Goal: Information Seeking & Learning: Learn about a topic

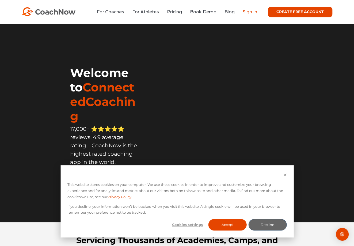
click at [246, 13] on link "Sign In" at bounding box center [249, 11] width 14 height 5
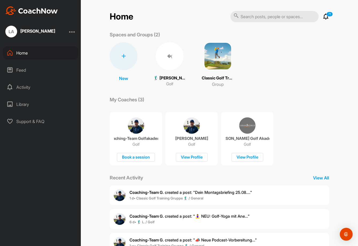
click at [173, 59] on div "�(" at bounding box center [170, 56] width 28 height 28
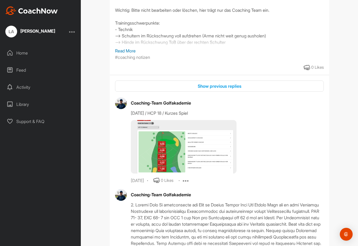
scroll to position [160, 0]
click at [11, 53] on icon at bounding box center [10, 53] width 6 height 6
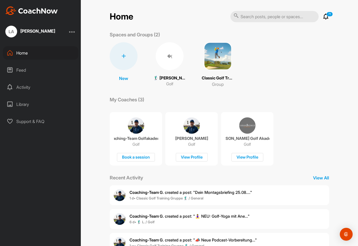
click at [166, 57] on div "�(" at bounding box center [170, 56] width 28 height 28
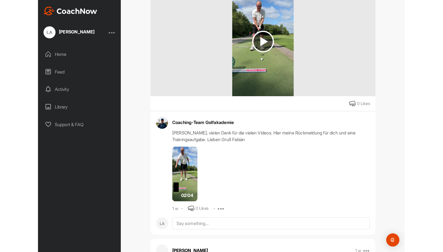
scroll to position [829, 0]
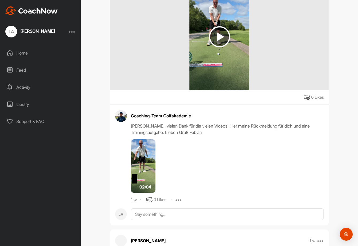
click at [142, 159] on img at bounding box center [143, 165] width 25 height 53
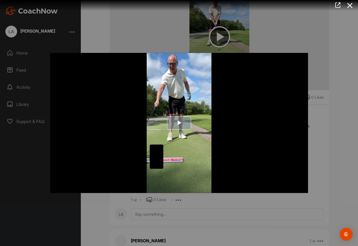
click at [179, 123] on span "Video Player" at bounding box center [179, 123] width 0 height 0
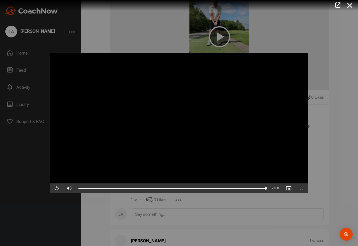
click at [168, 112] on video "Video Player" at bounding box center [179, 123] width 258 height 140
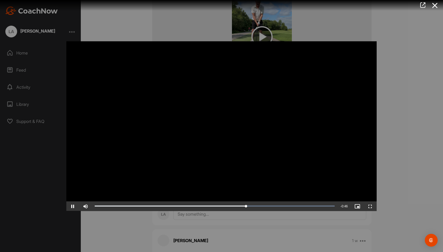
click at [191, 166] on video "Video Player" at bounding box center [221, 126] width 310 height 170
click at [193, 163] on video "Video Player" at bounding box center [221, 126] width 310 height 170
click at [357, 138] on div at bounding box center [221, 126] width 443 height 252
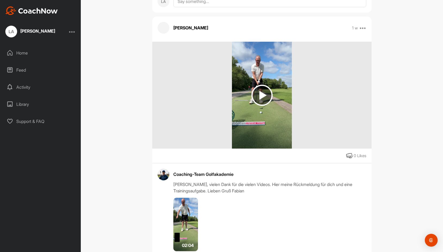
scroll to position [802, 0]
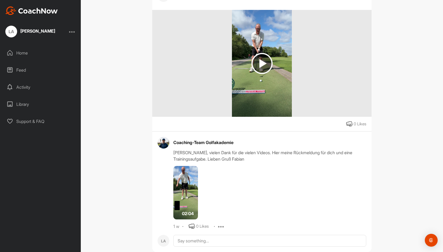
click at [257, 53] on img at bounding box center [261, 63] width 21 height 21
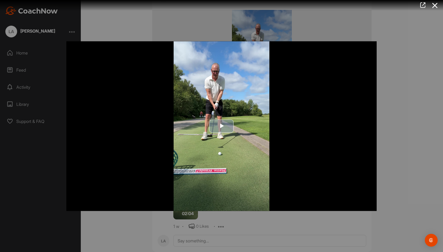
click at [221, 126] on span "Video Player" at bounding box center [221, 126] width 0 height 0
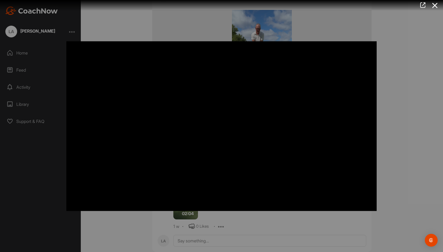
click at [357, 151] on div at bounding box center [221, 126] width 443 height 252
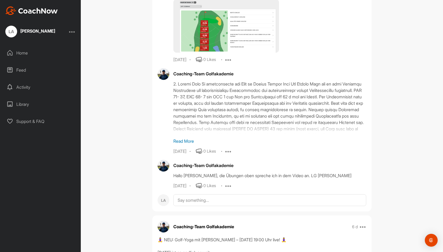
scroll to position [294, 0]
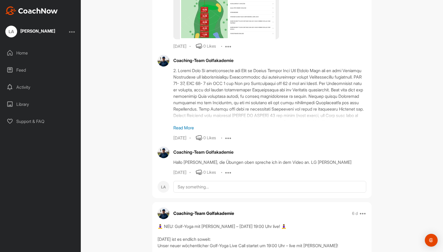
click at [185, 125] on p "Read More" at bounding box center [269, 128] width 193 height 6
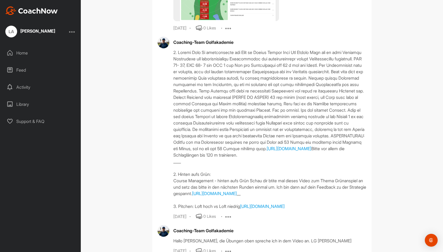
scroll to position [321, 0]
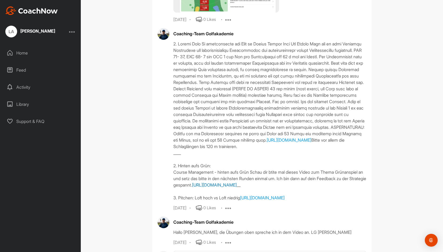
click at [237, 188] on link "[URL][DOMAIN_NAME]" at bounding box center [214, 184] width 45 height 5
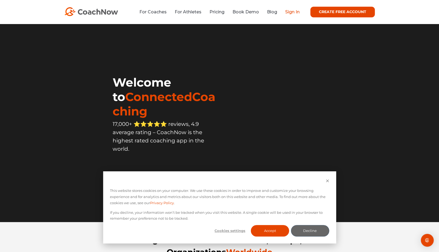
click at [291, 13] on link "Sign In" at bounding box center [292, 11] width 14 height 5
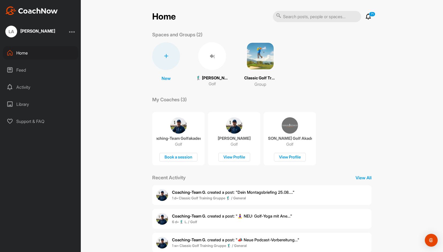
click at [212, 56] on div "�(" at bounding box center [212, 56] width 28 height 28
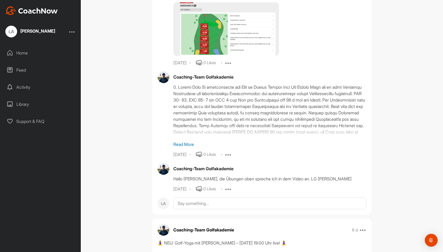
scroll to position [277, 0]
click at [186, 142] on p "Read More" at bounding box center [269, 145] width 193 height 6
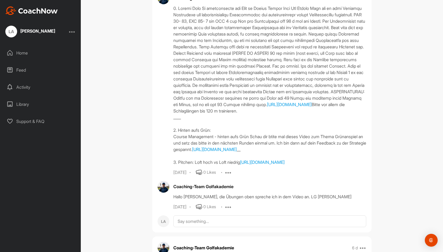
scroll to position [357, 0]
click at [267, 107] on link "[URL][DOMAIN_NAME]" at bounding box center [289, 104] width 45 height 5
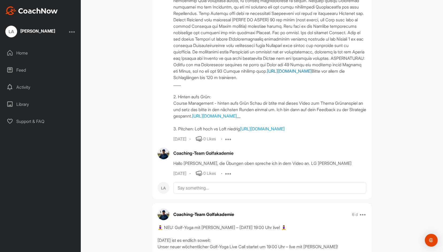
scroll to position [389, 0]
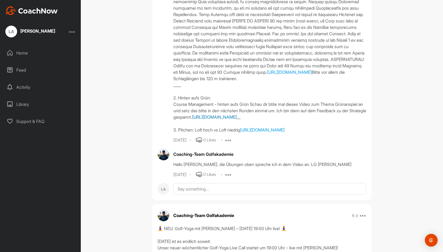
click at [237, 120] on link "[URL][DOMAIN_NAME]" at bounding box center [214, 116] width 45 height 5
